Goal: Information Seeking & Learning: Check status

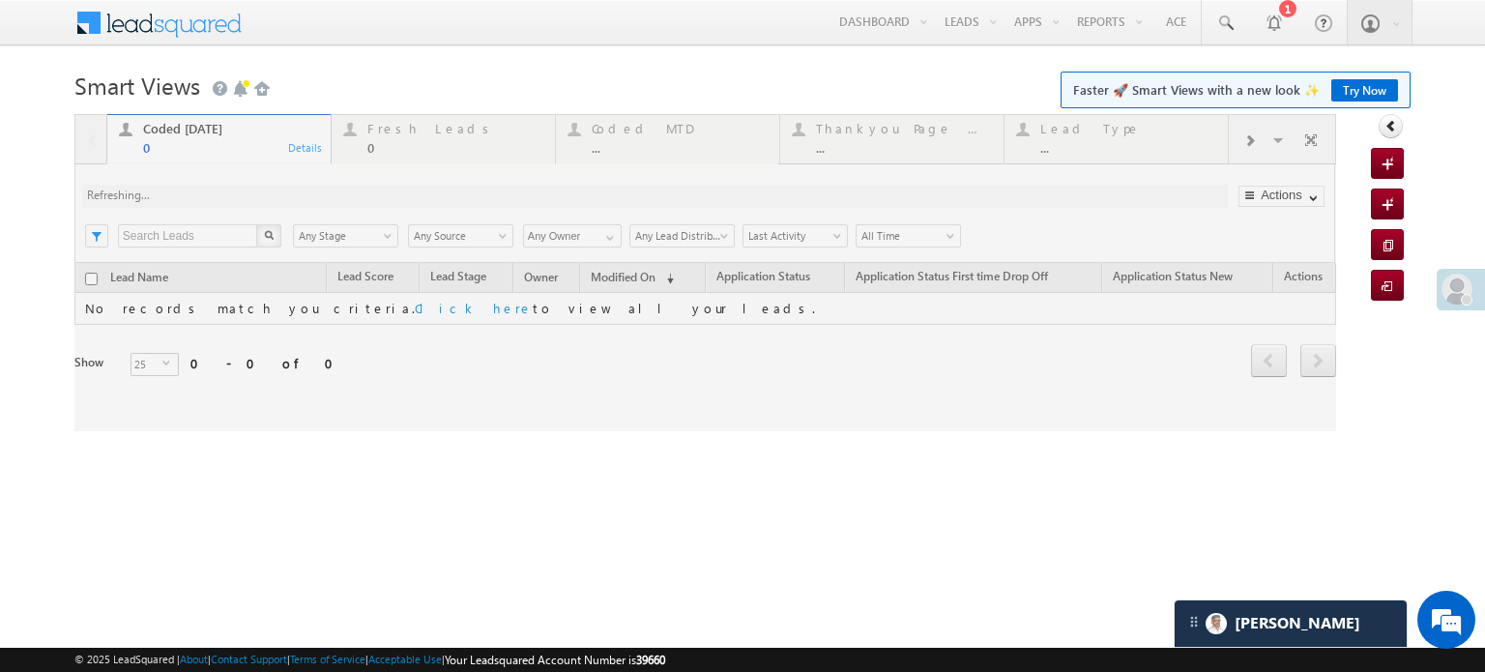
click at [1462, 291] on span at bounding box center [1456, 289] width 31 height 31
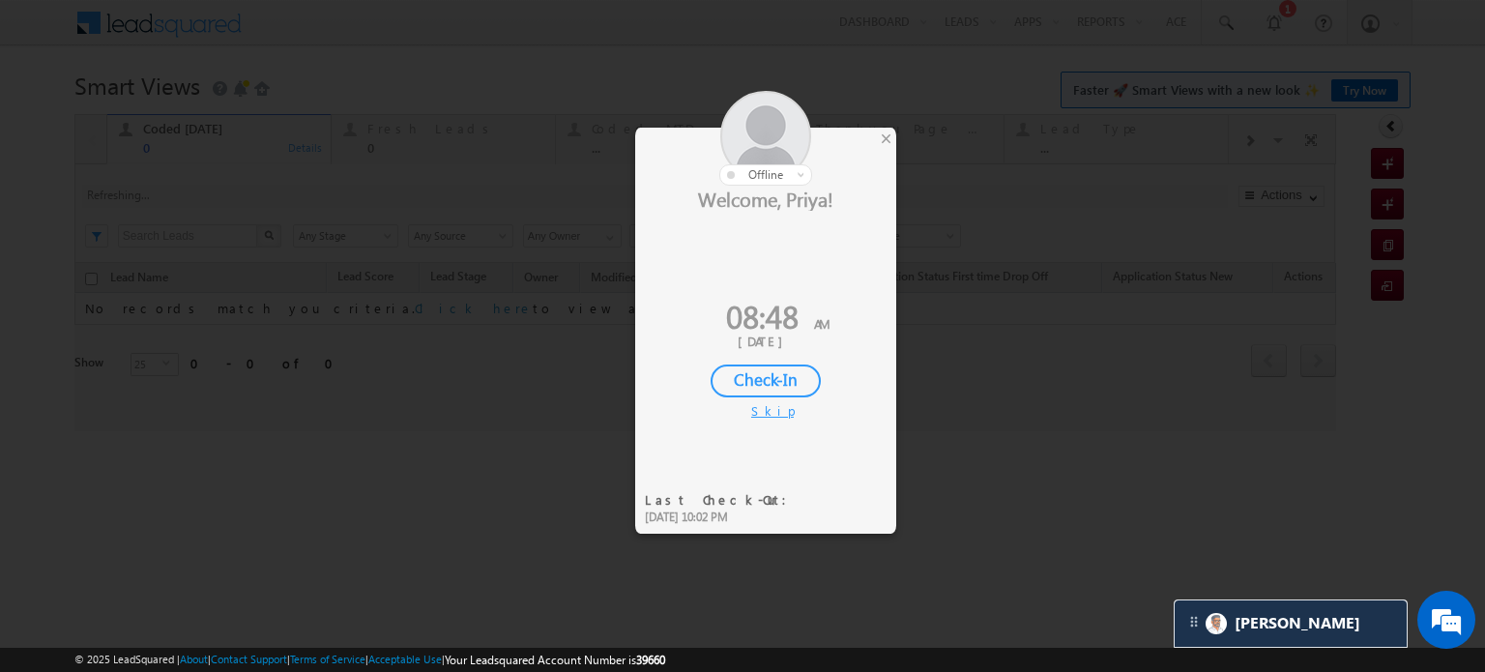
click at [754, 369] on div "Check-In" at bounding box center [765, 380] width 110 height 33
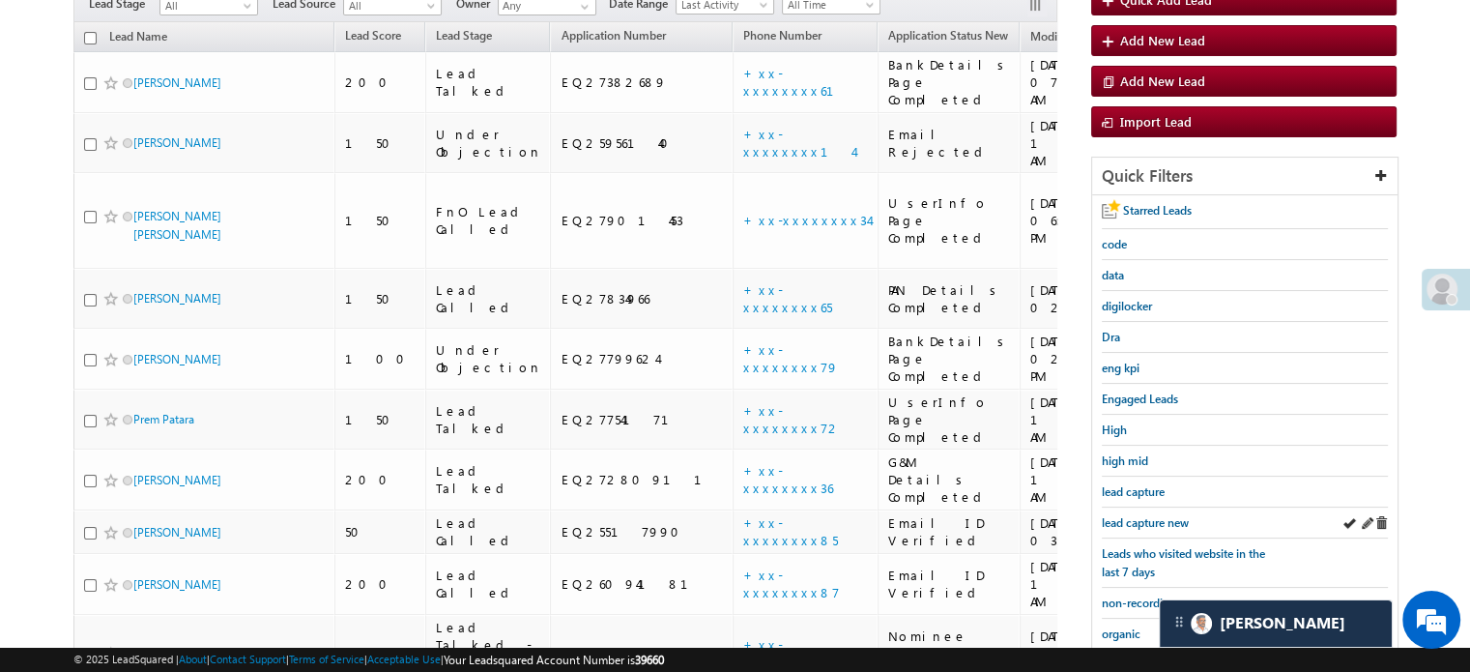
scroll to position [193, 0]
click at [1141, 518] on span "lead capture new" at bounding box center [1145, 522] width 87 height 14
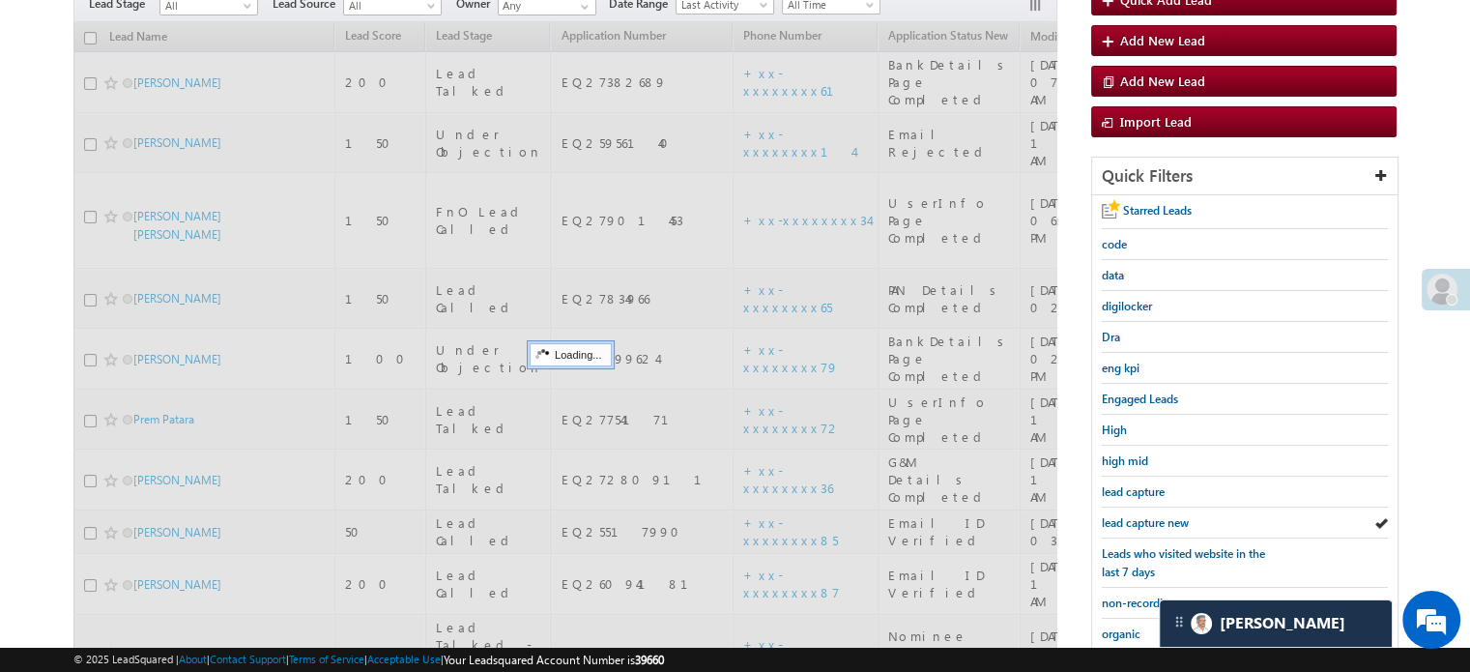
click at [1141, 518] on span "lead capture new" at bounding box center [1145, 522] width 87 height 14
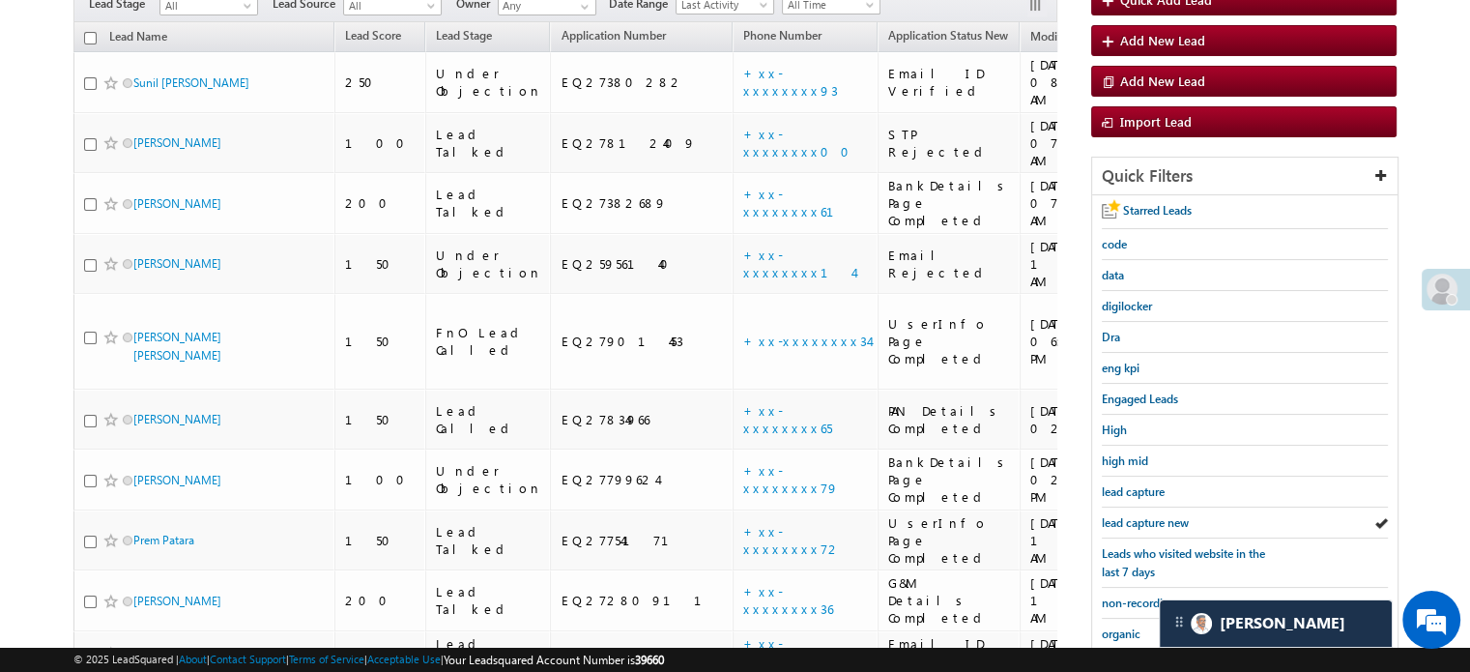
click at [1141, 518] on span "lead capture new" at bounding box center [1145, 522] width 87 height 14
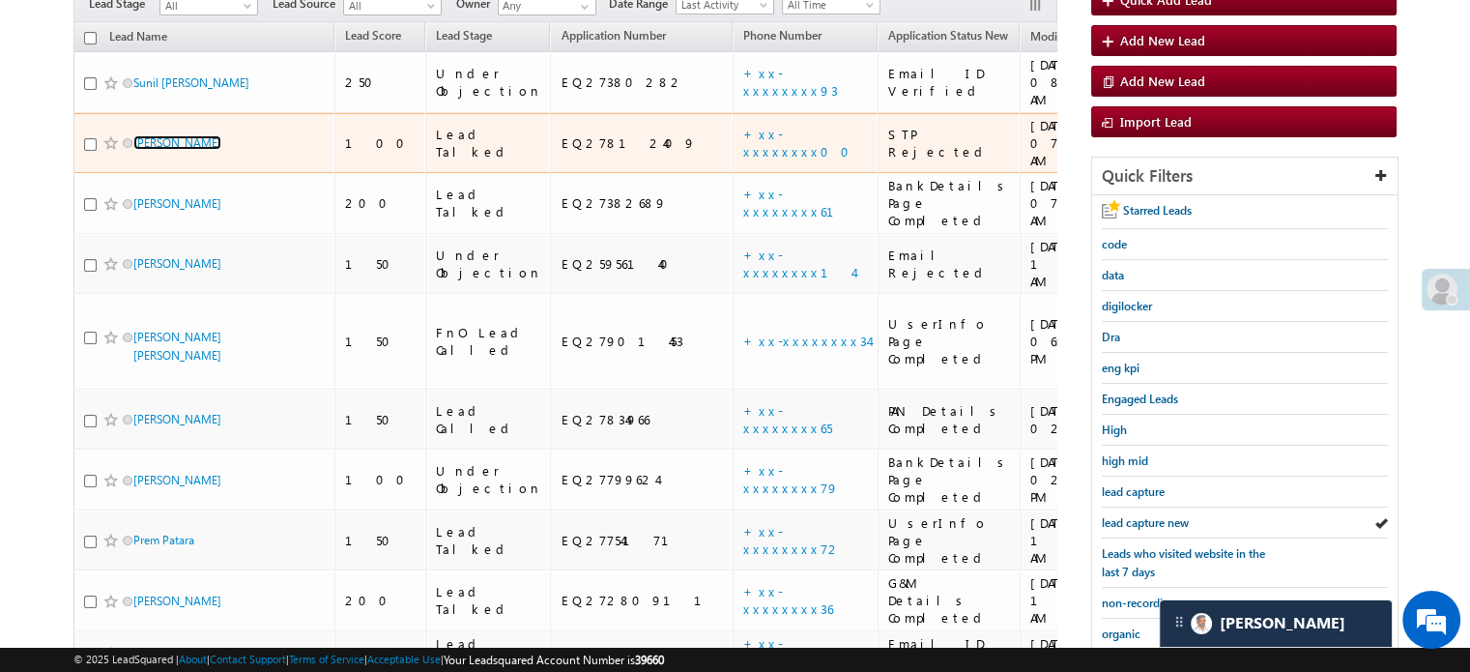
drag, startPoint x: 166, startPoint y: 105, endPoint x: 188, endPoint y: 116, distance: 24.6
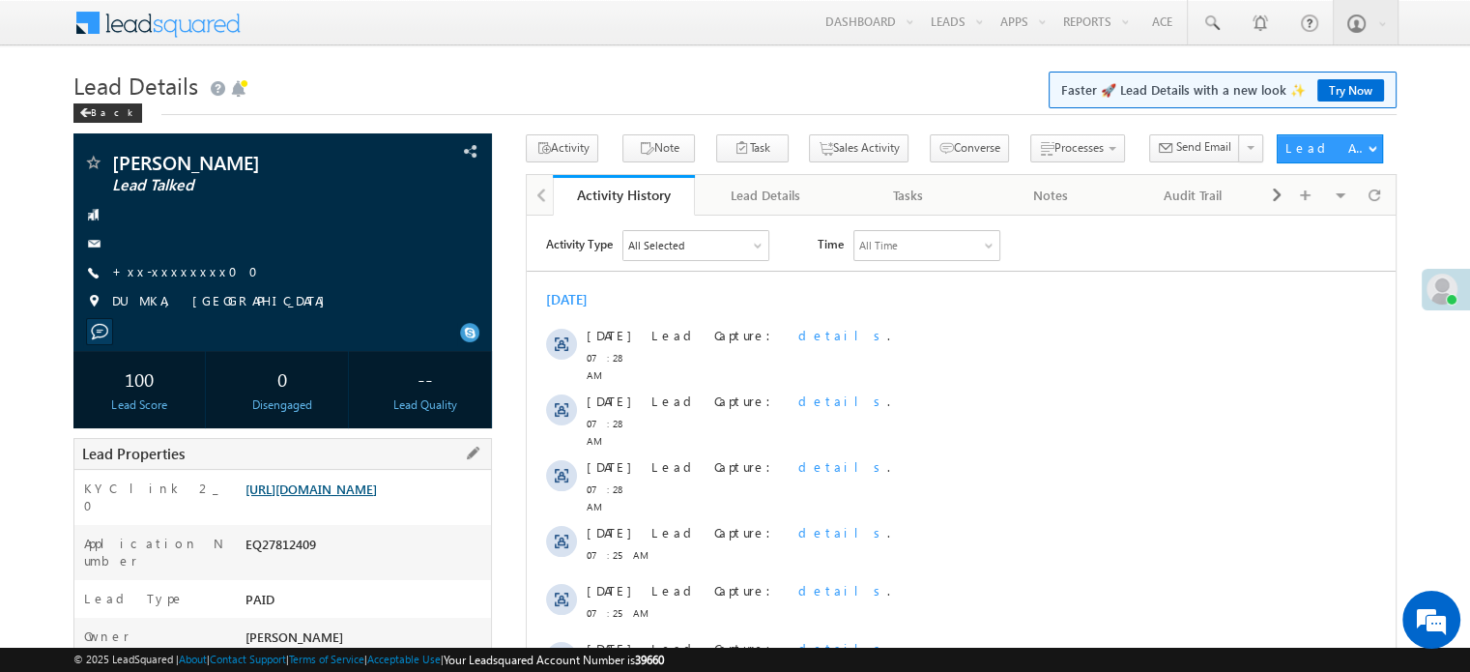
click at [330, 495] on link "https://angelbroking1-pk3em7sa.customui-test.leadsquared.com?leadId=5f874c8f-0c…" at bounding box center [311, 488] width 131 height 16
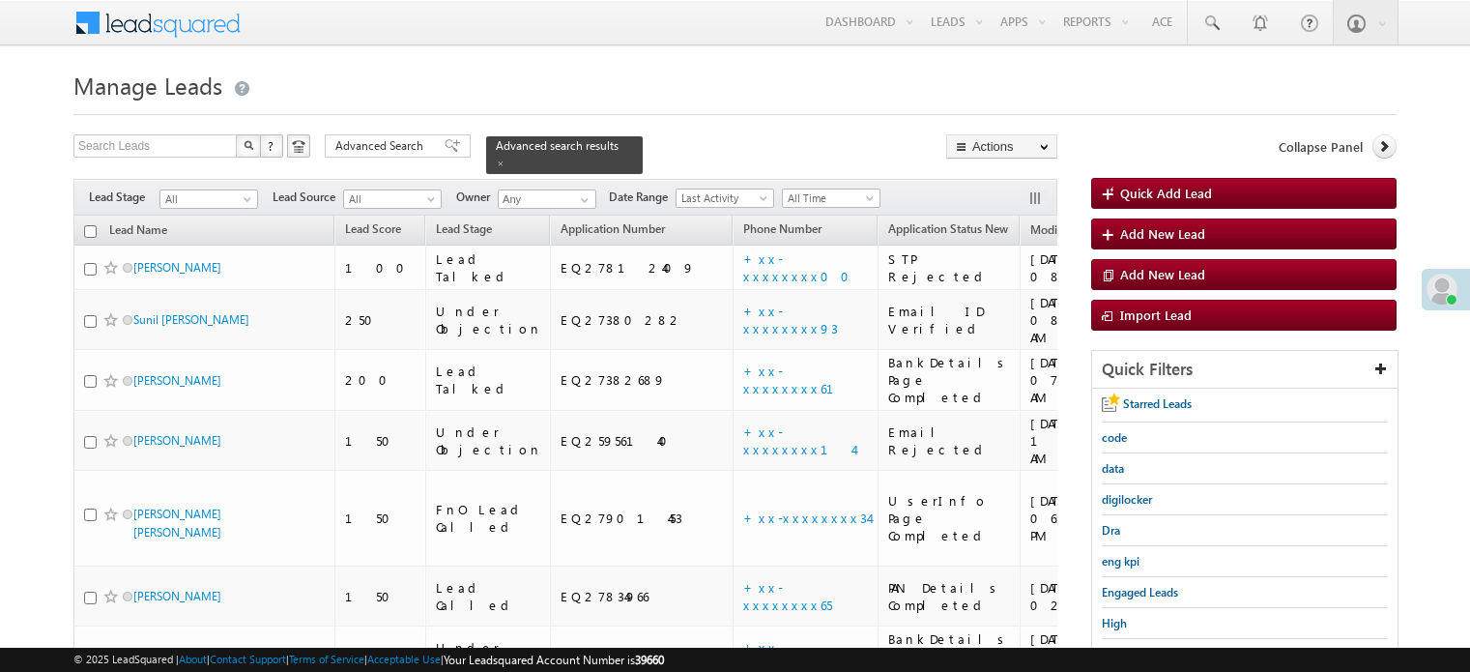
scroll to position [193, 0]
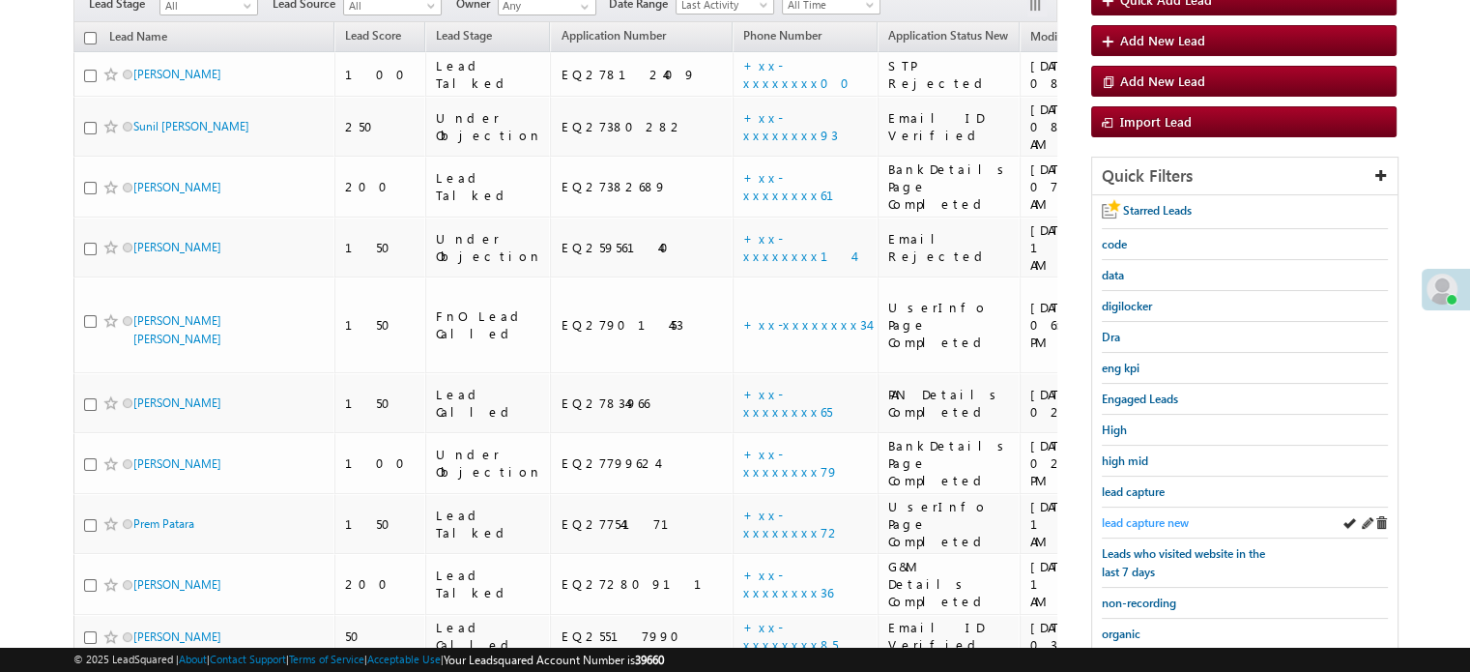
click at [1142, 517] on span "lead capture new" at bounding box center [1145, 522] width 87 height 14
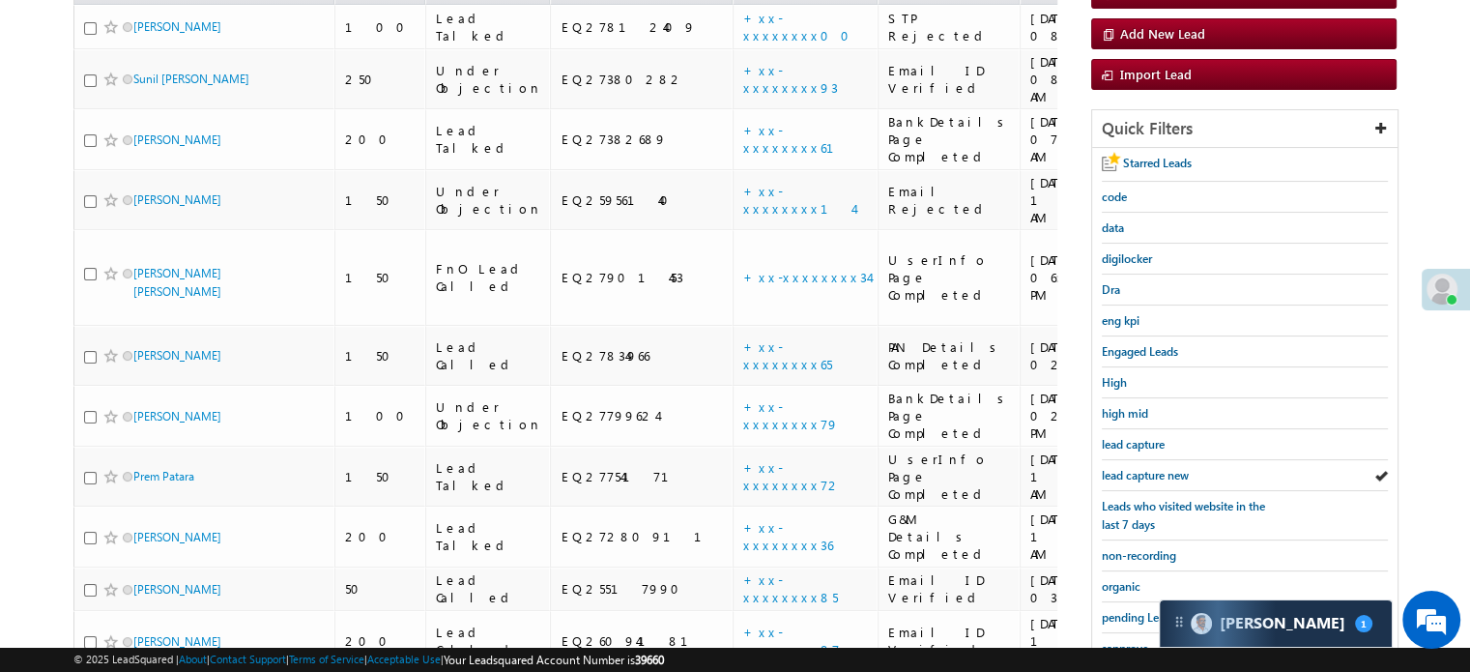
scroll to position [415, 0]
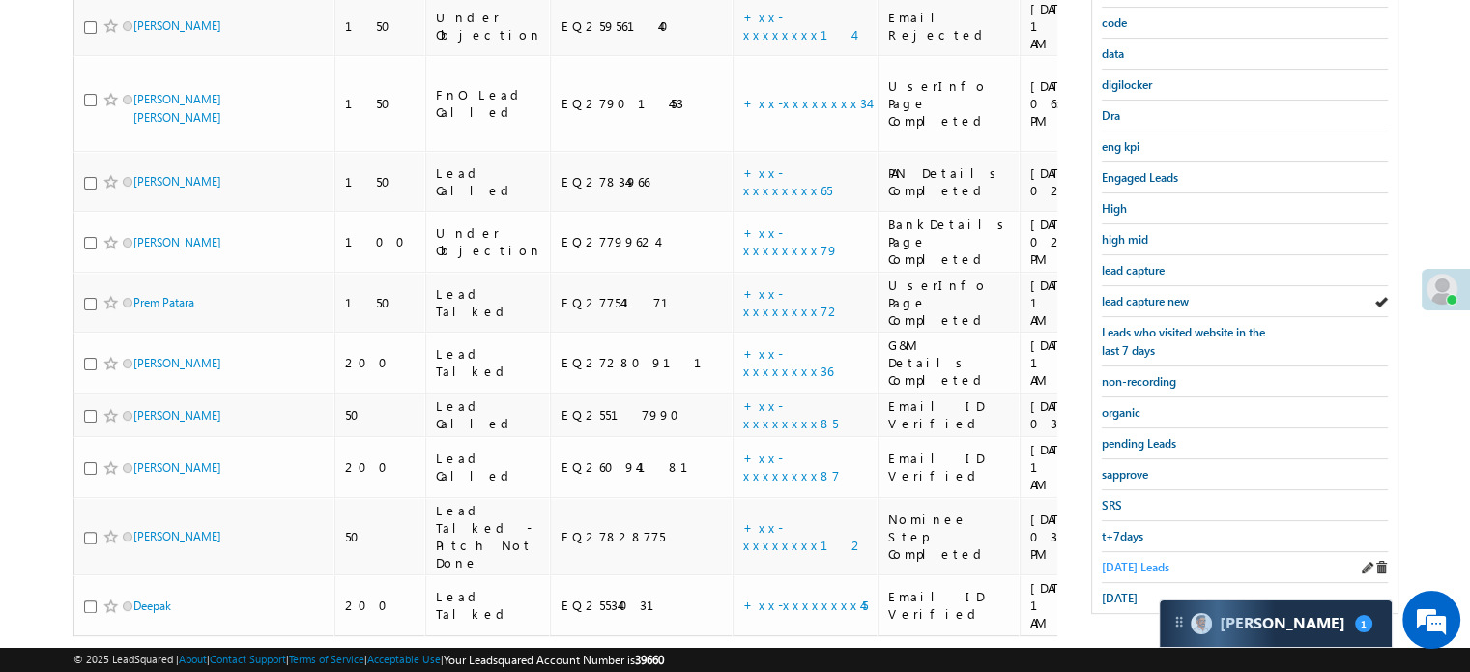
click at [1131, 560] on span "Today's Leads" at bounding box center [1136, 567] width 68 height 14
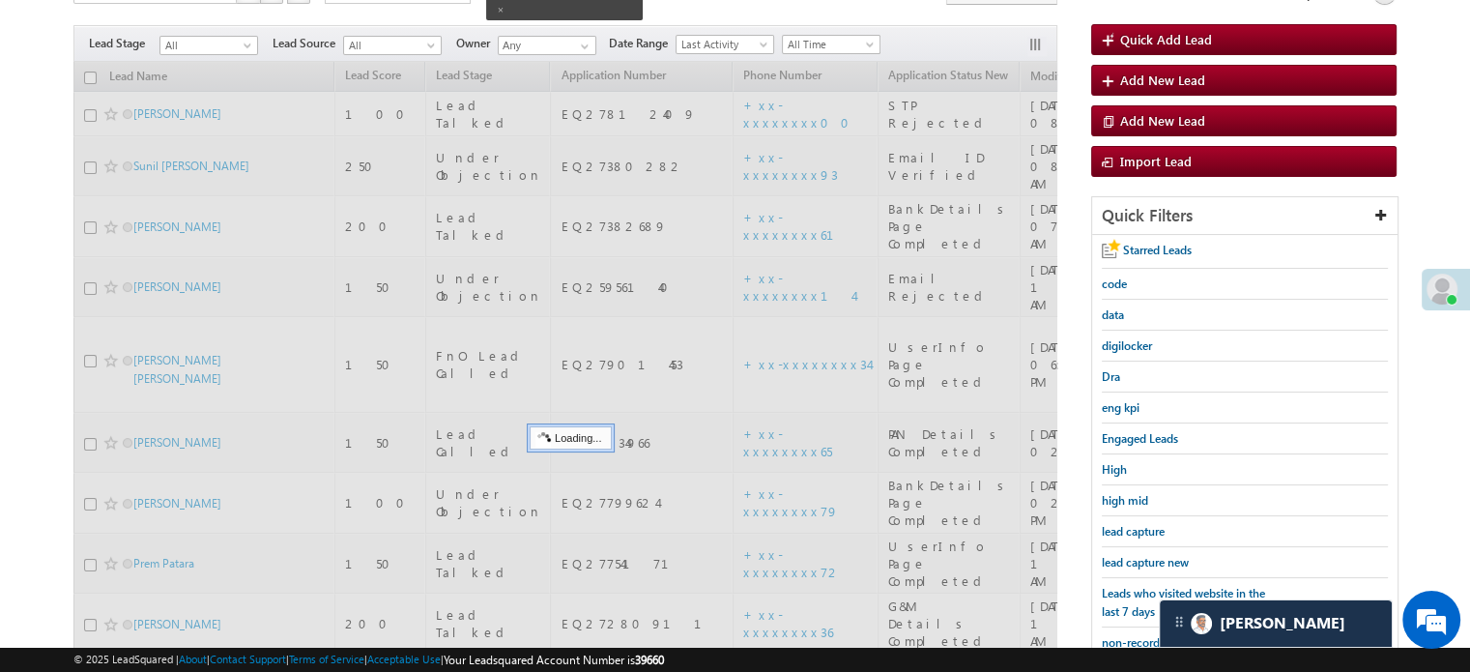
scroll to position [125, 0]
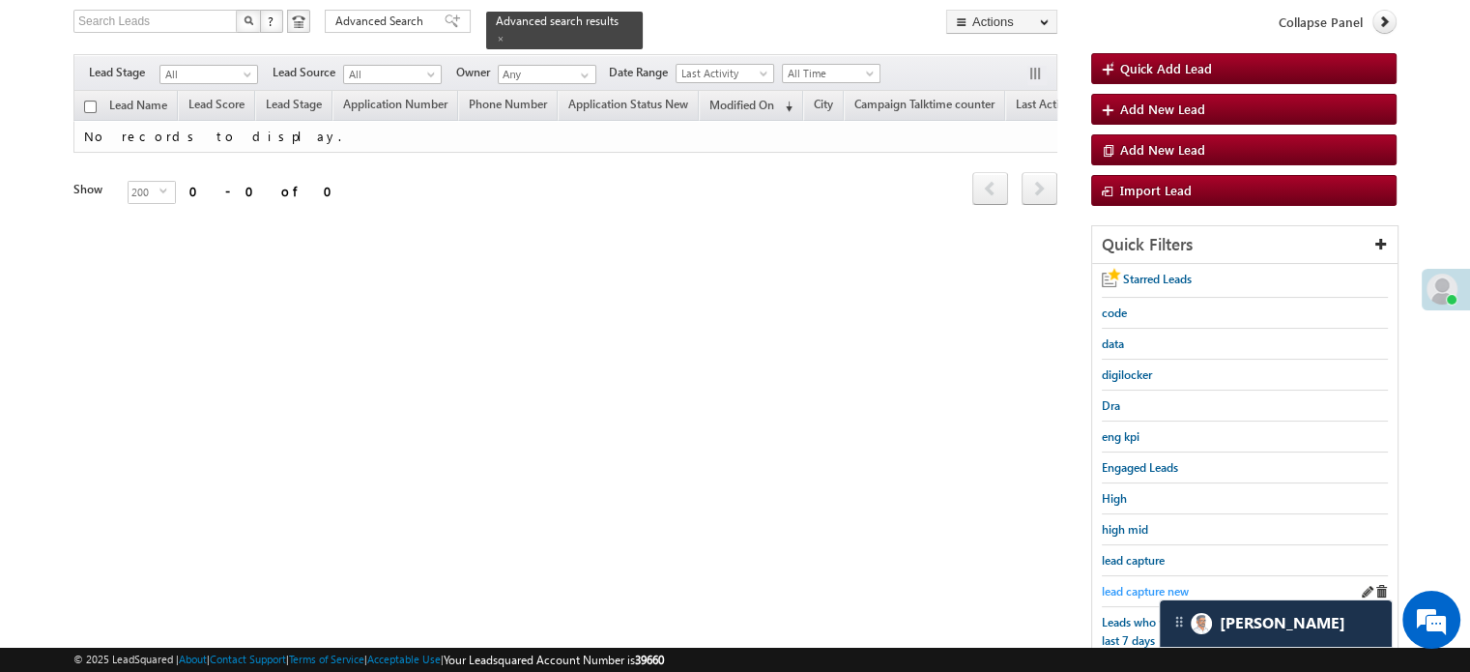
click at [1134, 584] on span "lead capture new" at bounding box center [1145, 591] width 87 height 14
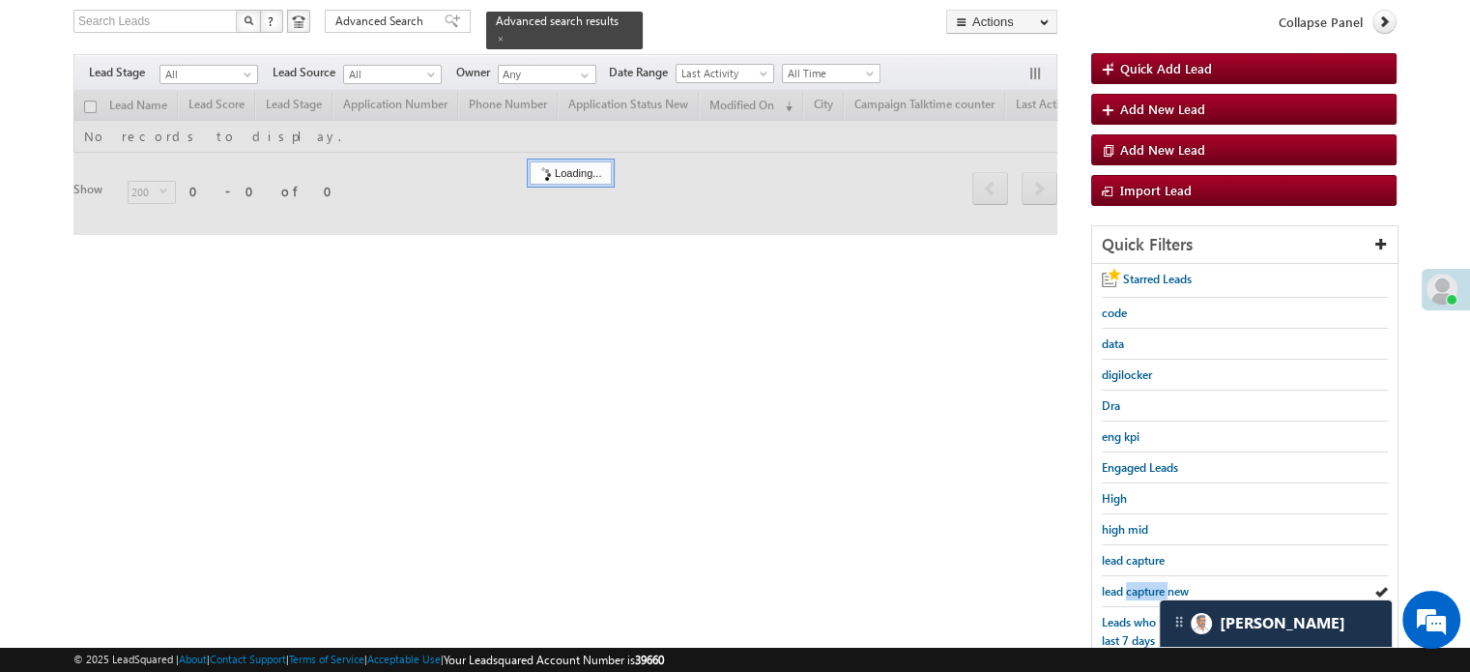
click at [1134, 584] on span "lead capture new" at bounding box center [1145, 591] width 87 height 14
